Goal: Share content: Share content

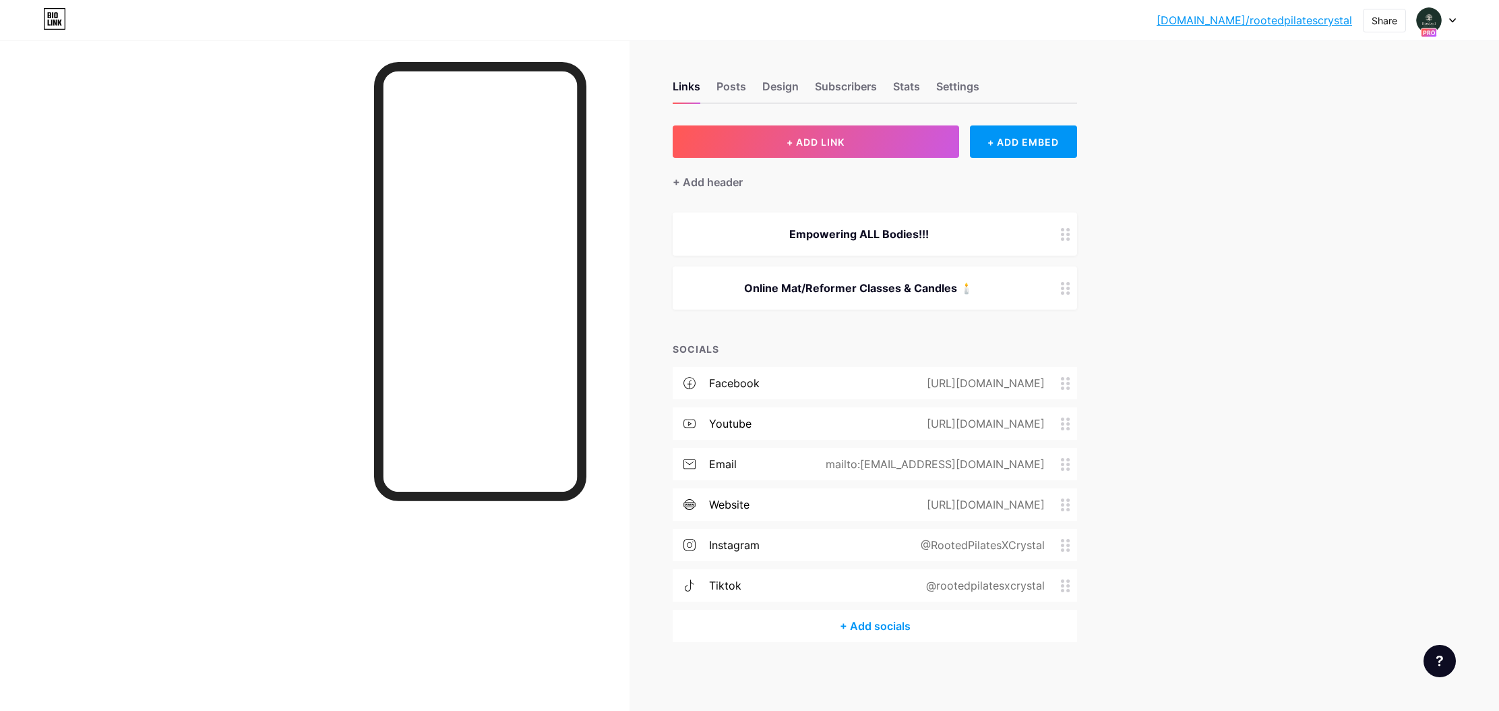
click at [1058, 504] on div "[URL][DOMAIN_NAME]" at bounding box center [983, 504] width 156 height 16
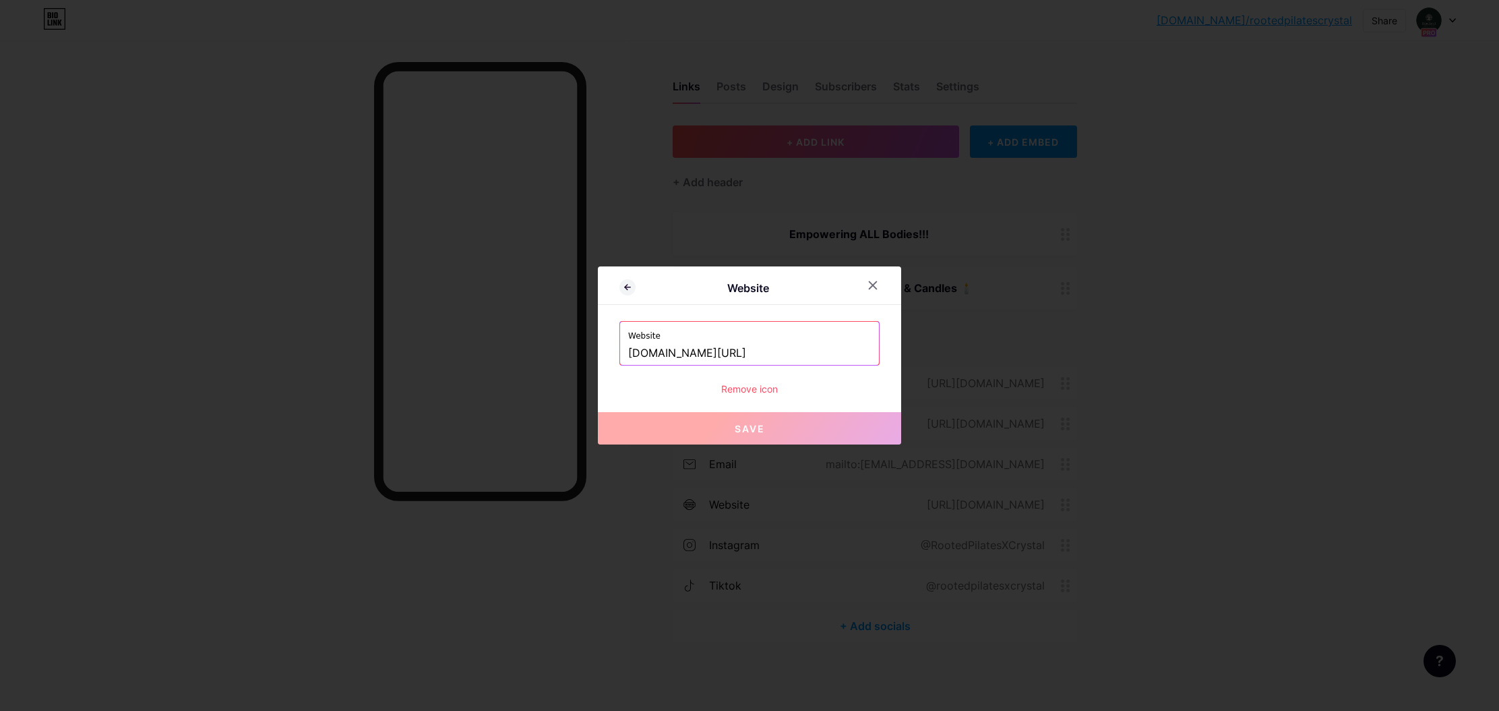
drag, startPoint x: 858, startPoint y: 353, endPoint x: 864, endPoint y: 355, distance: 7.0
click at [858, 353] on input "[DOMAIN_NAME][URL]" at bounding box center [749, 353] width 243 height 23
click at [1221, 355] on div at bounding box center [749, 355] width 1499 height 711
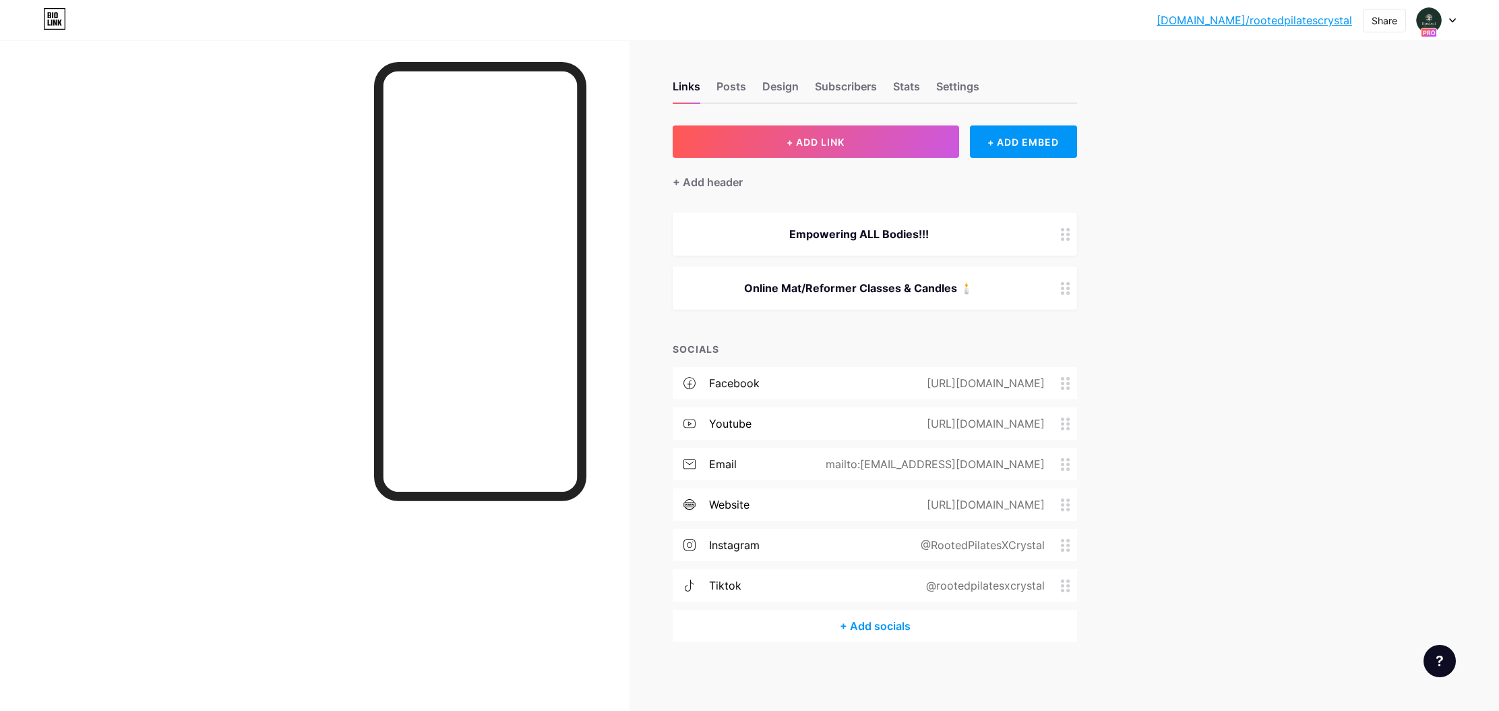
click at [1071, 507] on icon at bounding box center [1065, 504] width 9 height 13
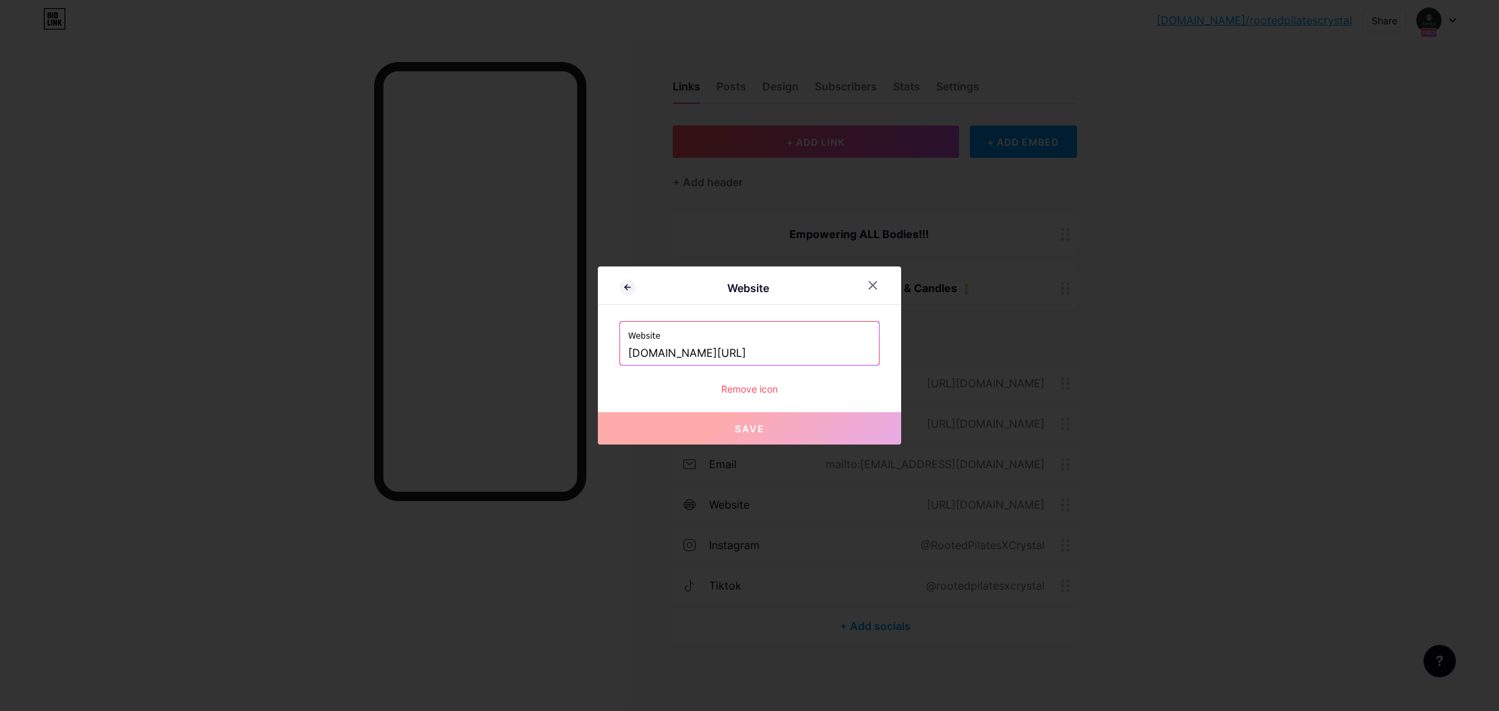
drag, startPoint x: 630, startPoint y: 355, endPoint x: 992, endPoint y: 351, distance: 361.4
click at [992, 351] on div "Website Website sites.google.com/view/rooted-healthwellnesscandles/home Remove …" at bounding box center [749, 355] width 1499 height 711
drag, startPoint x: 1417, startPoint y: 194, endPoint x: 1040, endPoint y: 82, distance: 394.0
click at [1367, 171] on div at bounding box center [749, 355] width 1499 height 711
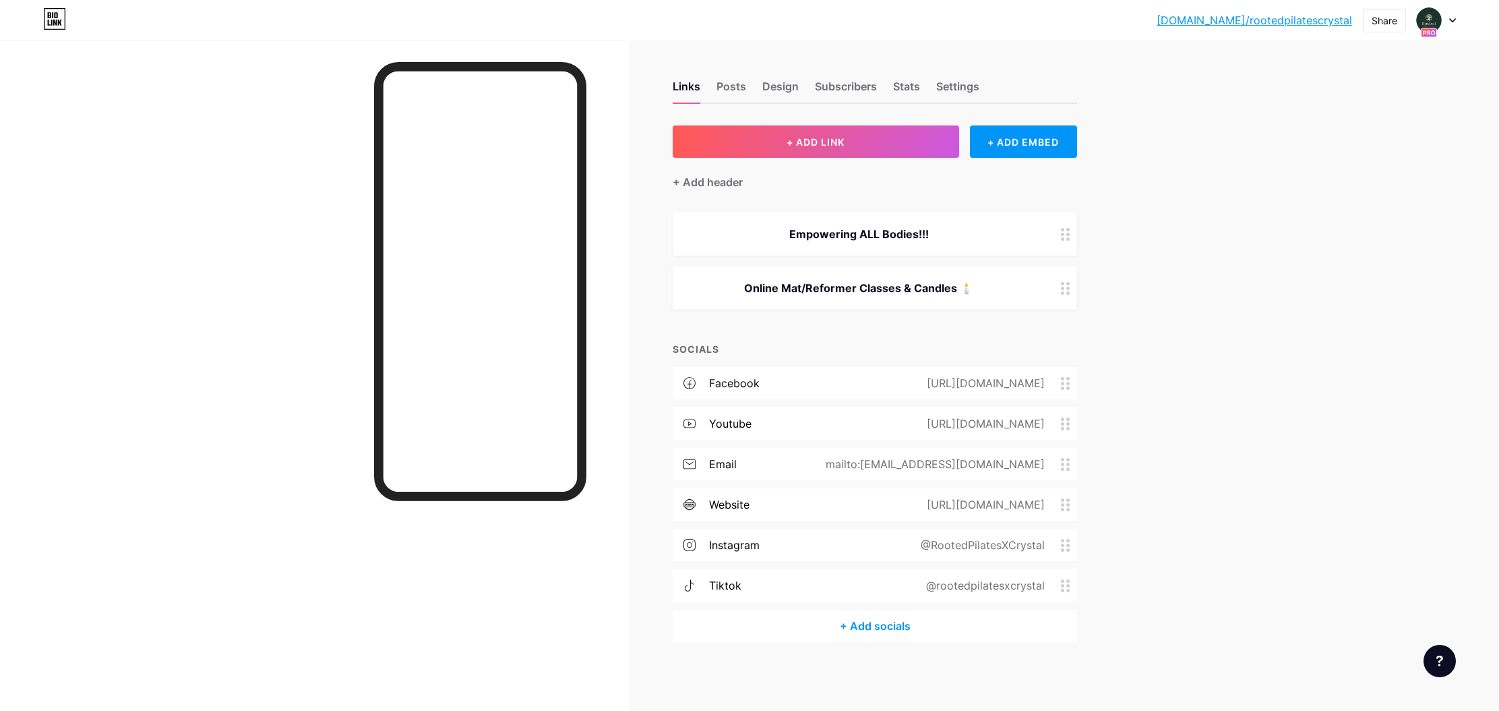
click at [1067, 546] on icon at bounding box center [1065, 545] width 9 height 13
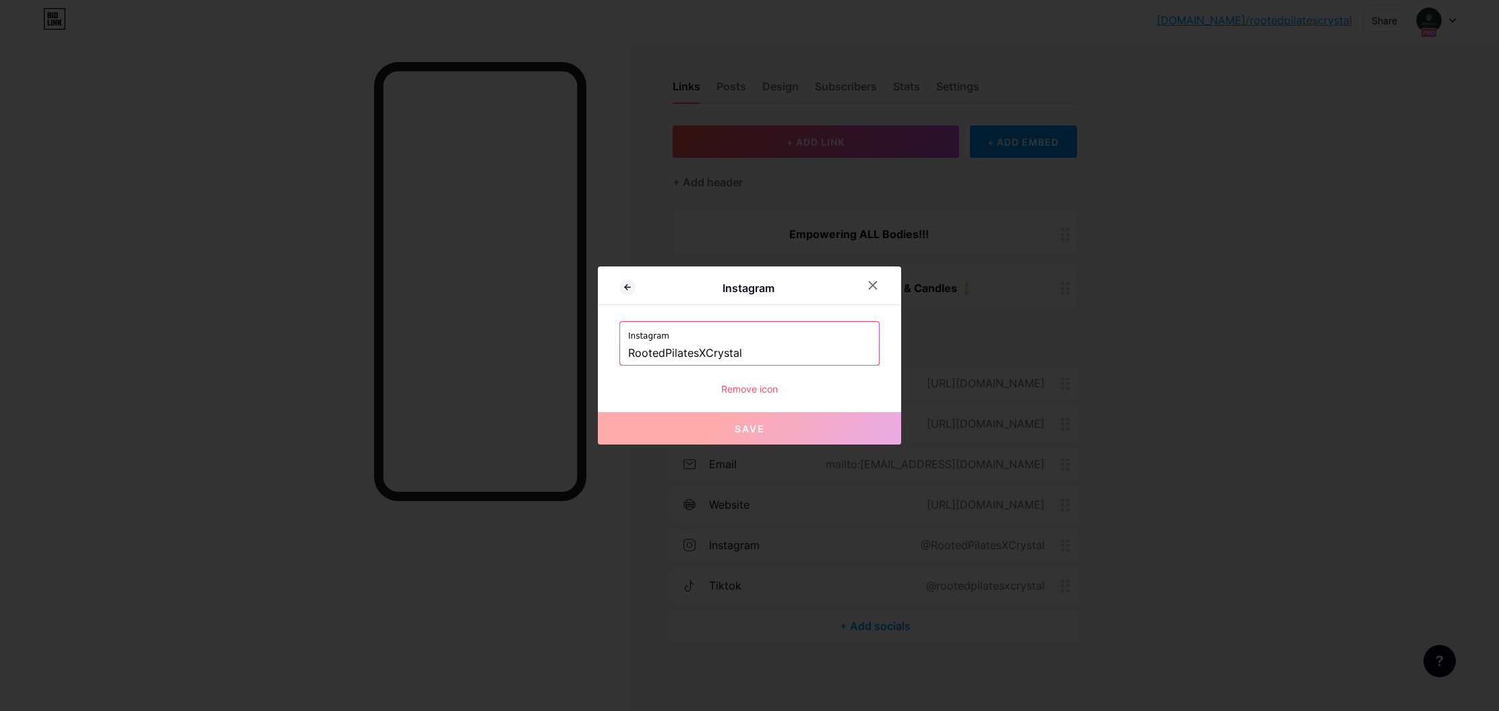
click at [1331, 434] on div at bounding box center [749, 355] width 1499 height 711
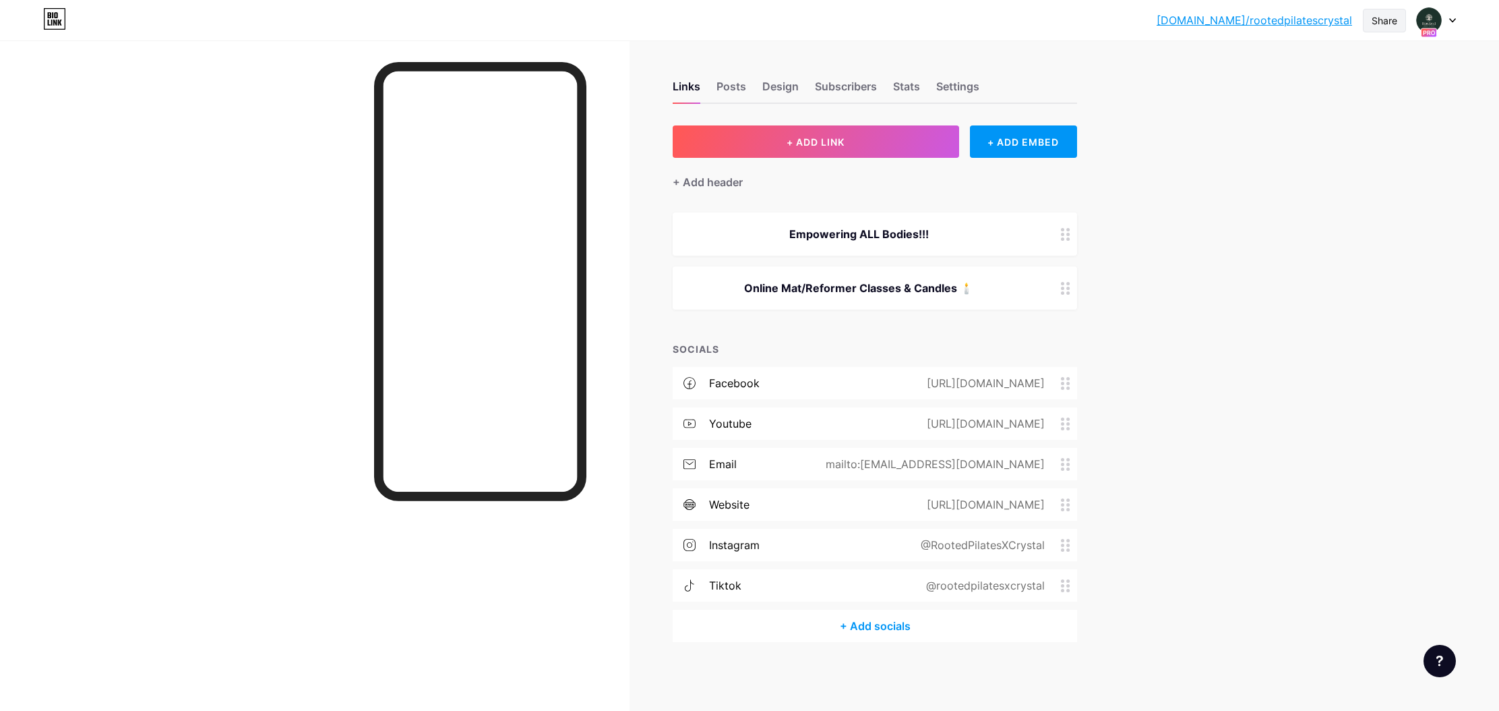
click at [1379, 22] on div "Share" at bounding box center [1385, 20] width 26 height 14
click at [1257, 70] on div "Copy link" at bounding box center [1273, 69] width 50 height 16
copy div "o"
click at [1062, 386] on circle at bounding box center [1062, 387] width 3 height 3
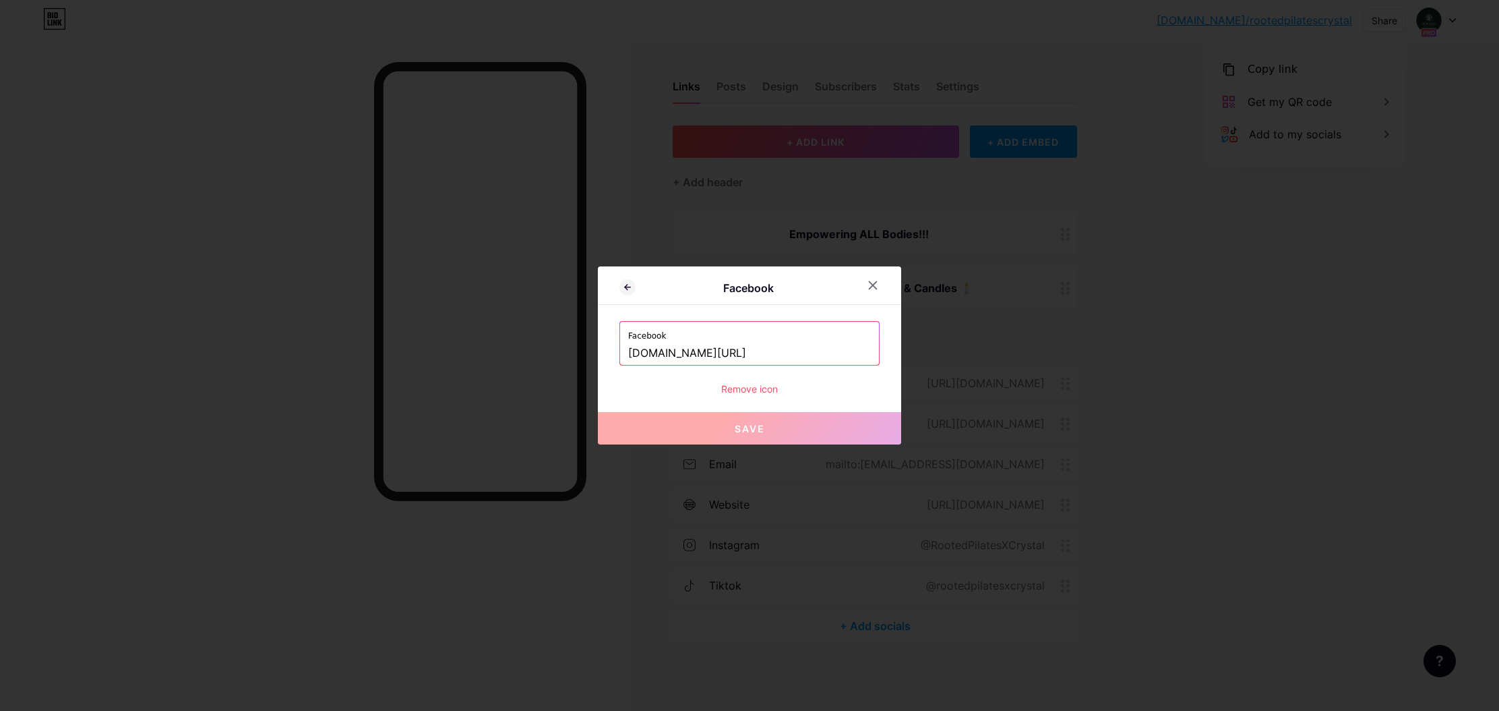
drag, startPoint x: 839, startPoint y: 353, endPoint x: 539, endPoint y: 351, distance: 299.3
click at [539, 351] on div "Facebook Facebook www.facebook.com/TheBestCrystalEver Remove icon Save" at bounding box center [749, 355] width 1499 height 711
click at [1346, 117] on div at bounding box center [749, 355] width 1499 height 711
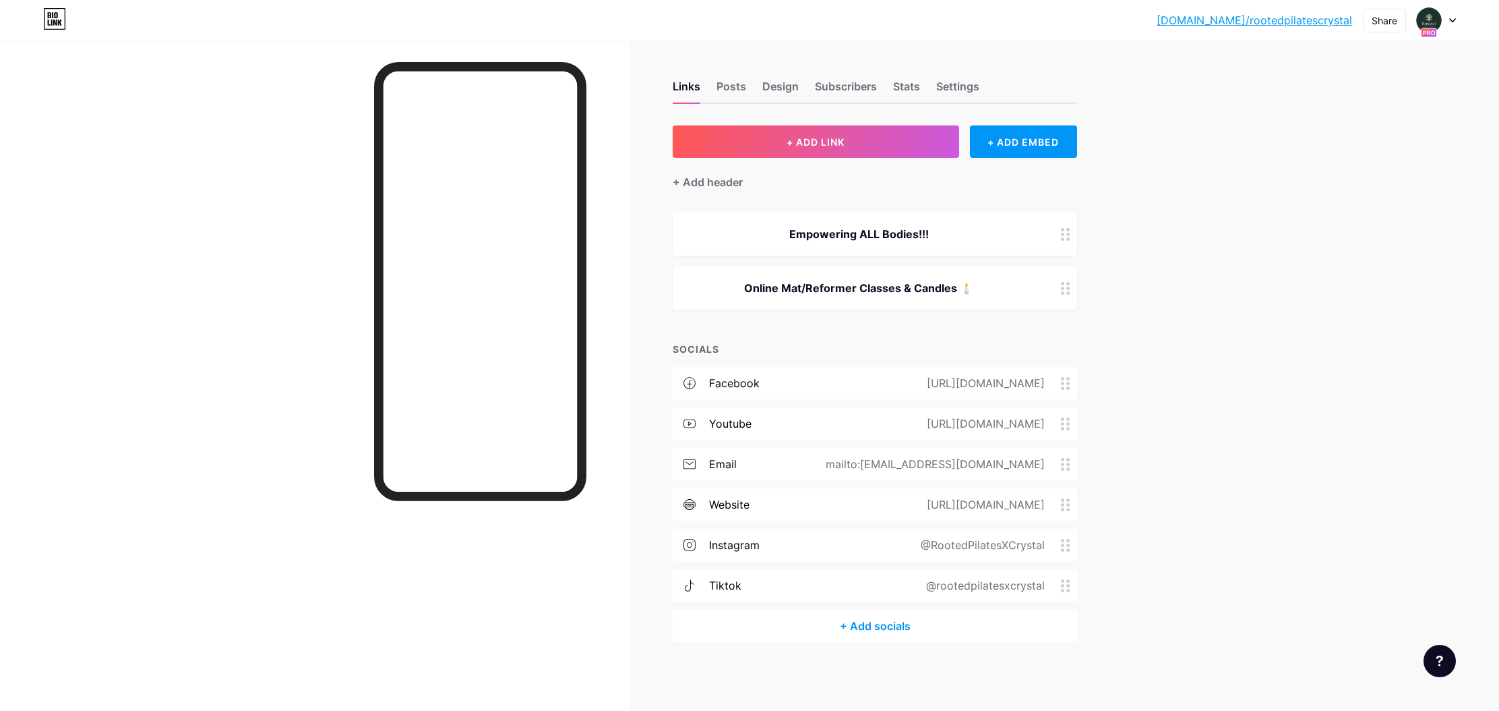
click at [905, 381] on div "[URL][DOMAIN_NAME]" at bounding box center [983, 383] width 156 height 16
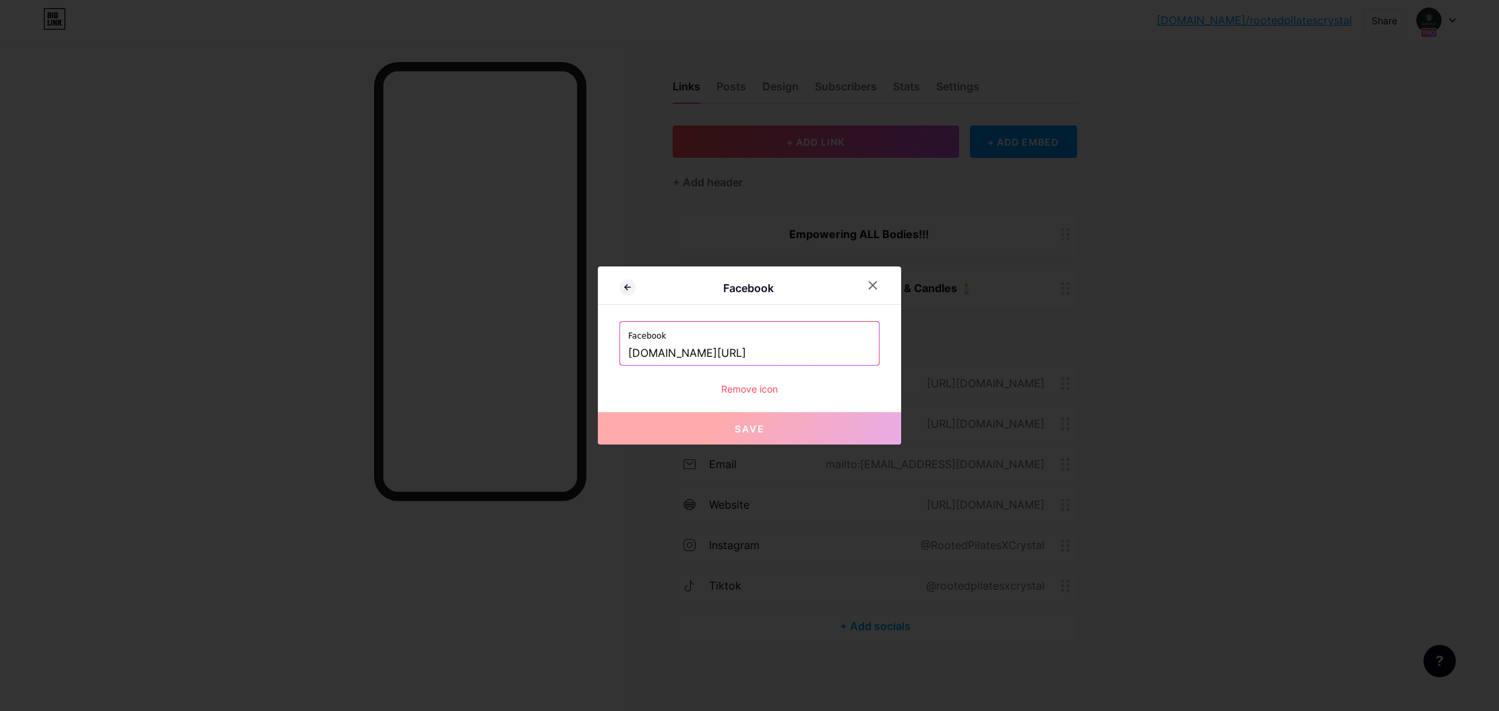
click at [748, 356] on input "www.facebook.com/TheBestCrystalEver" at bounding box center [749, 353] width 243 height 23
click at [871, 287] on icon at bounding box center [873, 285] width 7 height 7
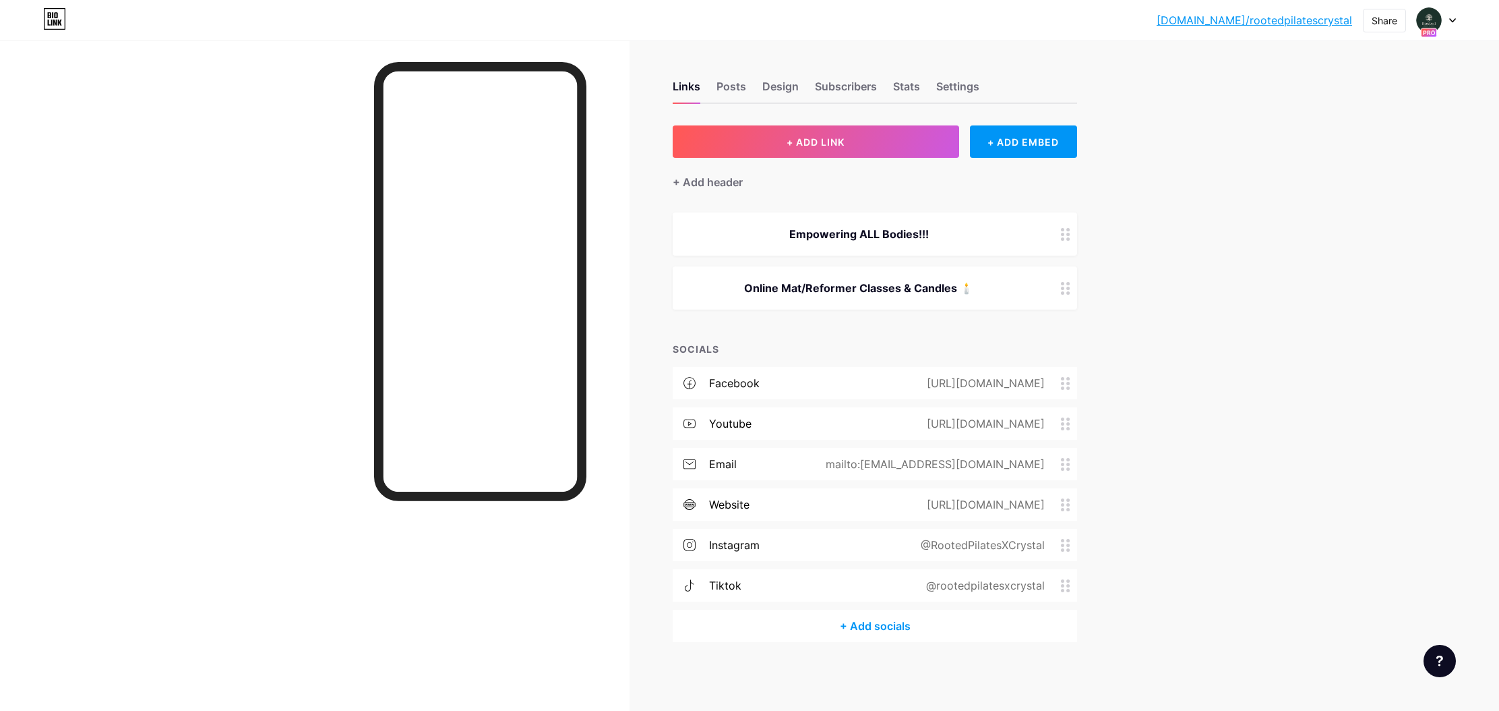
click at [694, 381] on icon at bounding box center [690, 383] width 12 height 12
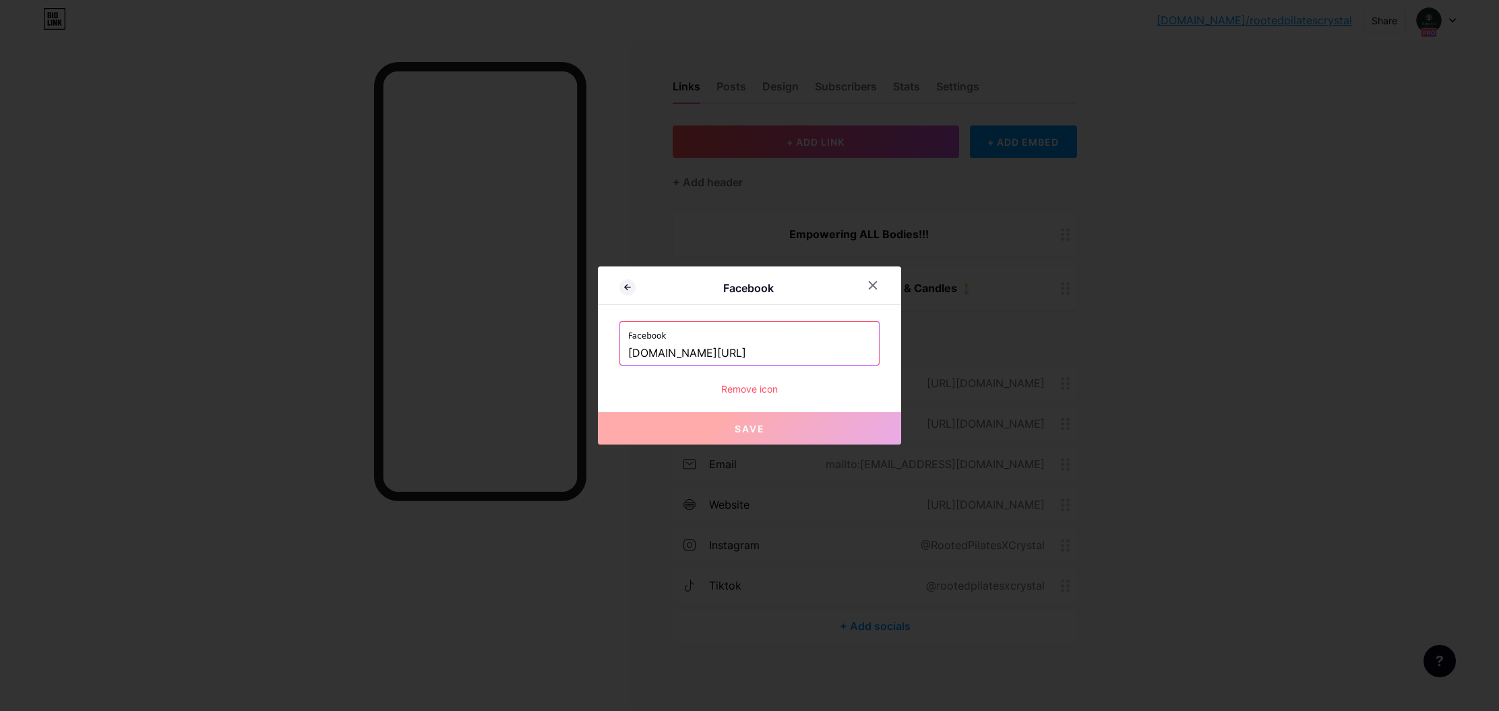
drag, startPoint x: 870, startPoint y: 286, endPoint x: 878, endPoint y: 291, distance: 9.2
click at [871, 286] on icon at bounding box center [873, 285] width 11 height 11
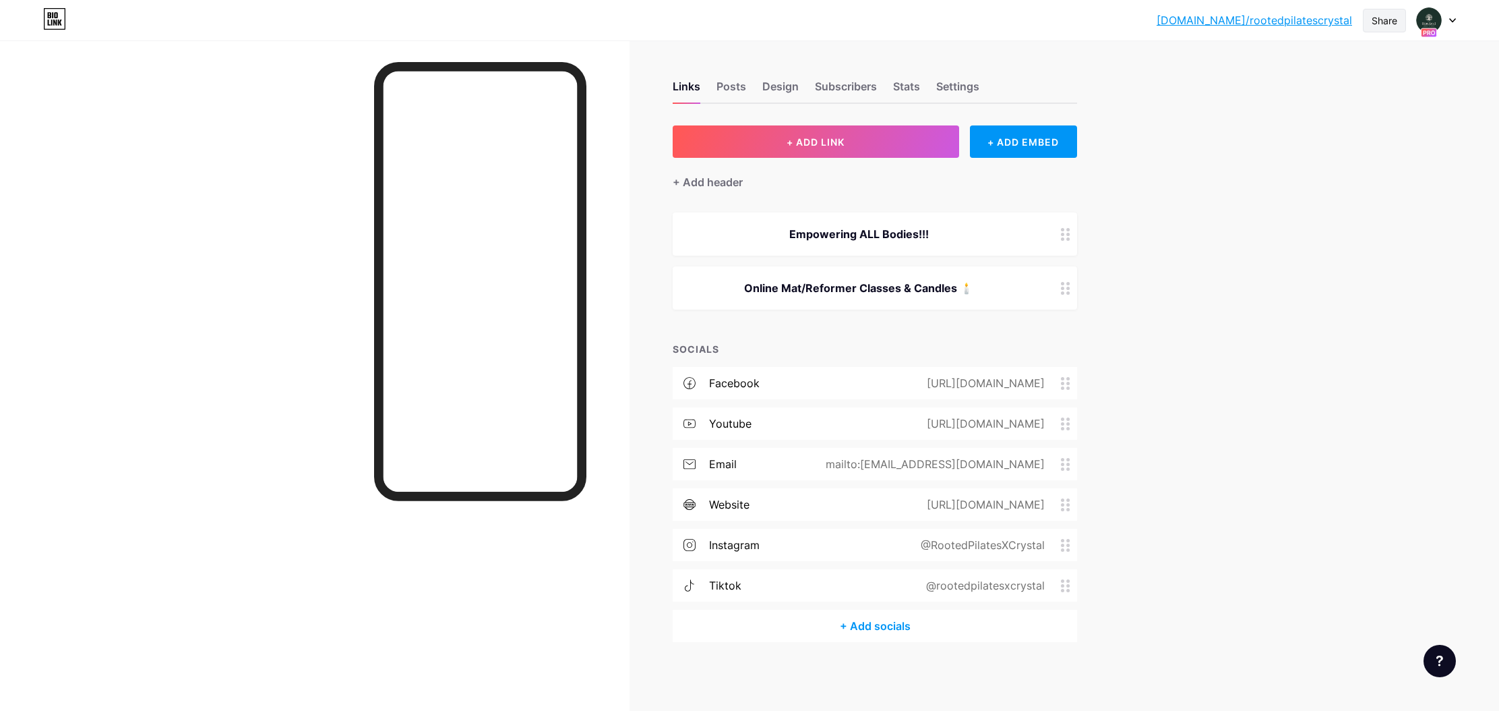
click at [1373, 21] on div "Share" at bounding box center [1385, 20] width 26 height 14
click at [1283, 67] on div "Copy link" at bounding box center [1273, 69] width 50 height 16
click at [1263, 77] on div "Copy link" at bounding box center [1273, 69] width 50 height 16
drag, startPoint x: 1284, startPoint y: 66, endPoint x: 1276, endPoint y: 62, distance: 8.4
click at [1284, 66] on div "Copy link" at bounding box center [1273, 69] width 50 height 16
